Goal: Transaction & Acquisition: Purchase product/service

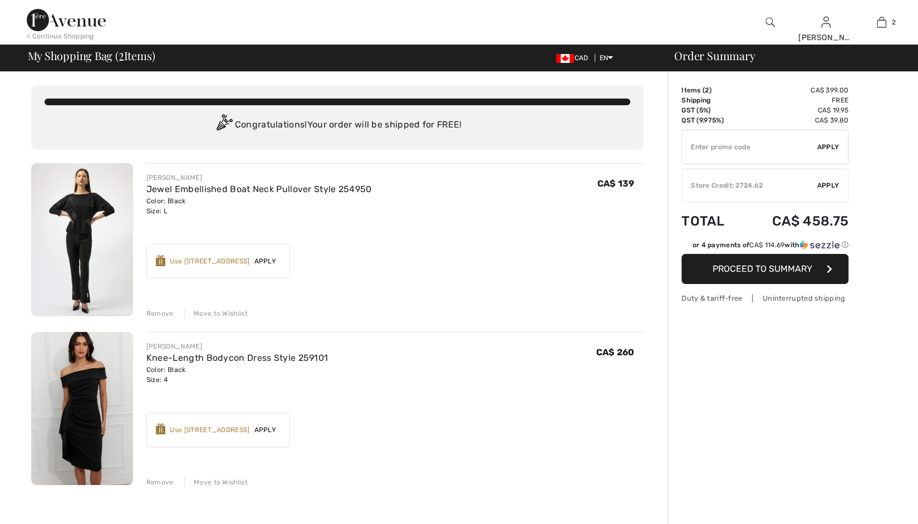
click at [84, 27] on img at bounding box center [66, 20] width 79 height 22
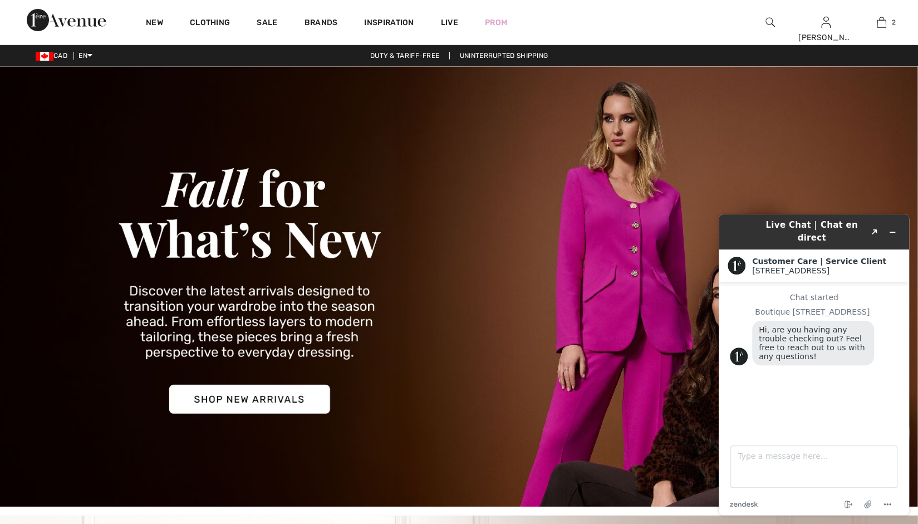
click at [70, 34] on div "New Clothing Sale Brands Inspiration Live Prom Serge Hi, Serge! 6,500 = Free Pa…" at bounding box center [459, 22] width 918 height 45
click at [71, 19] on img at bounding box center [66, 20] width 79 height 22
click at [109, 250] on img at bounding box center [459, 286] width 918 height 441
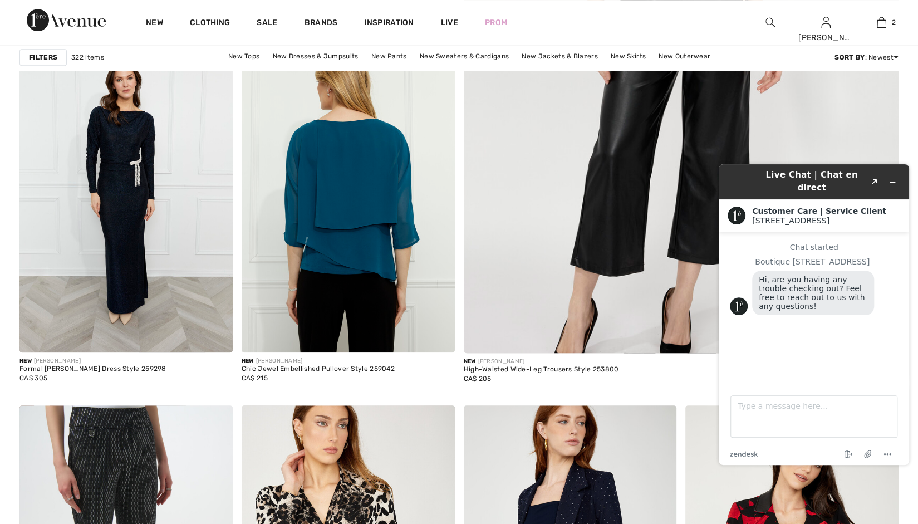
scroll to position [557, 0]
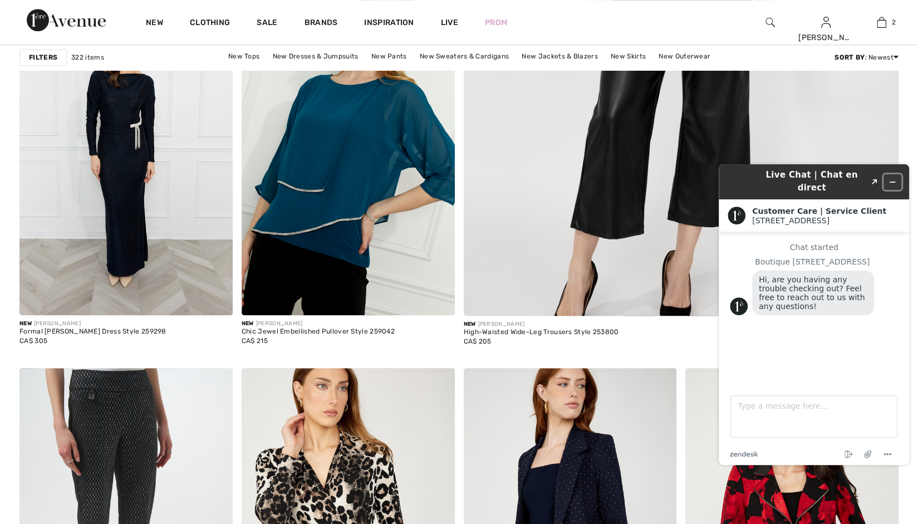
click at [893, 174] on button "Minimize widget" at bounding box center [893, 182] width 18 height 16
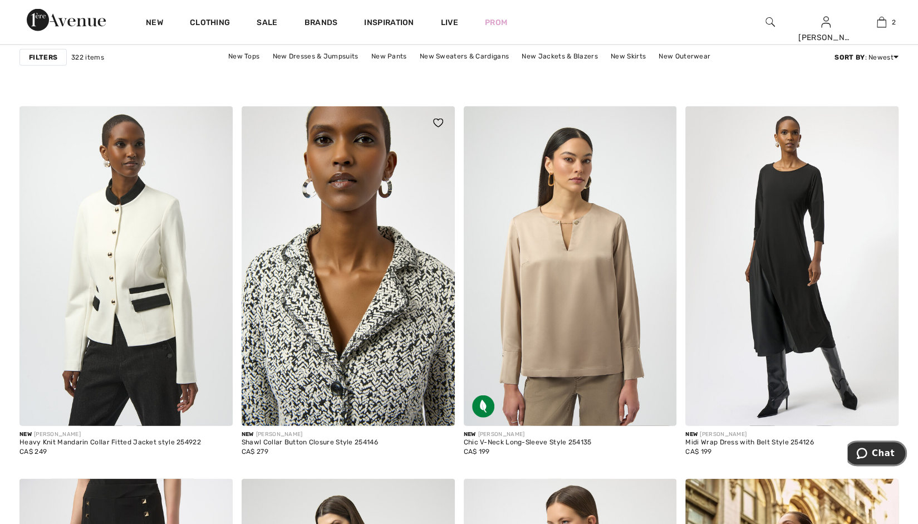
scroll to position [1782, 0]
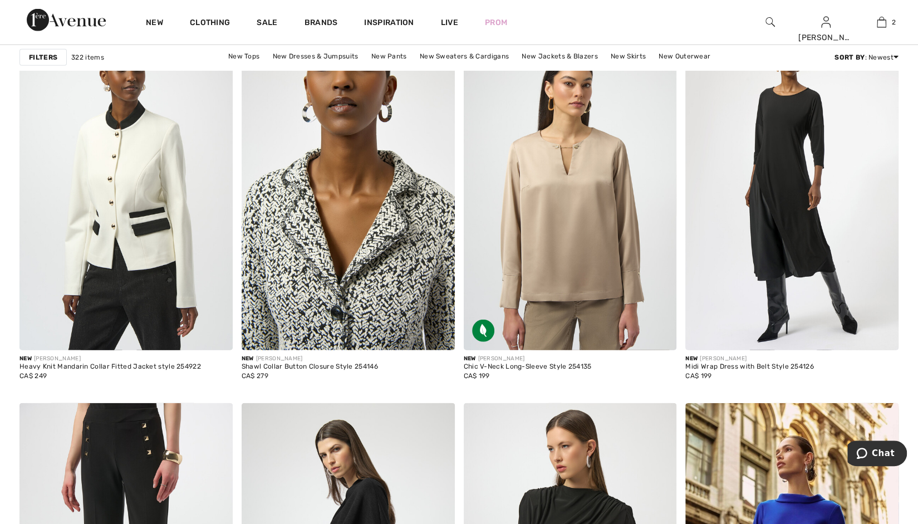
click at [280, 167] on img at bounding box center [348, 191] width 213 height 320
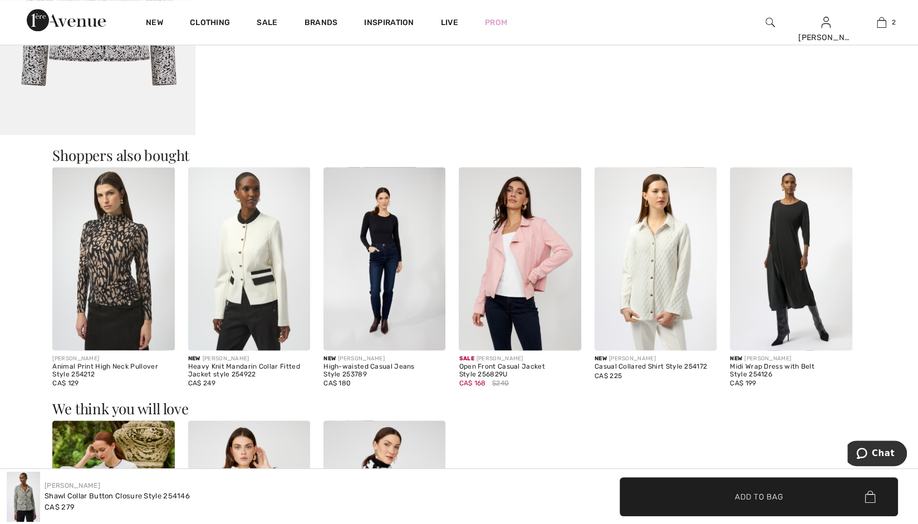
scroll to position [1002, 0]
